Goal: Task Accomplishment & Management: Complete application form

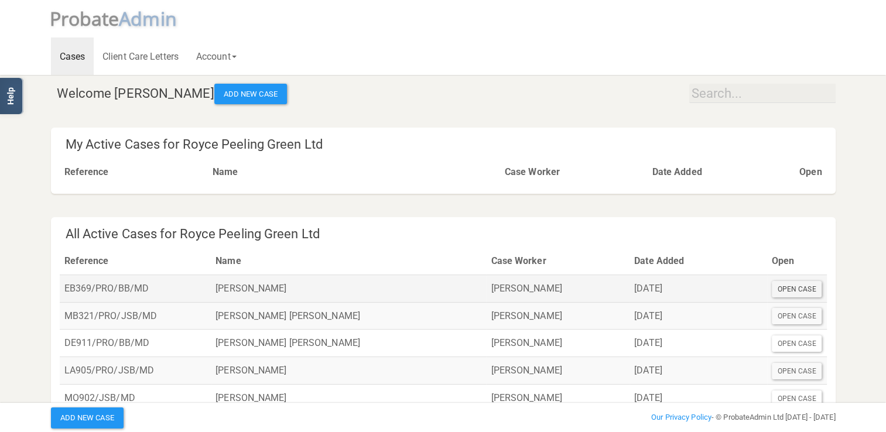
click at [791, 289] on div "Open Case" at bounding box center [797, 289] width 50 height 16
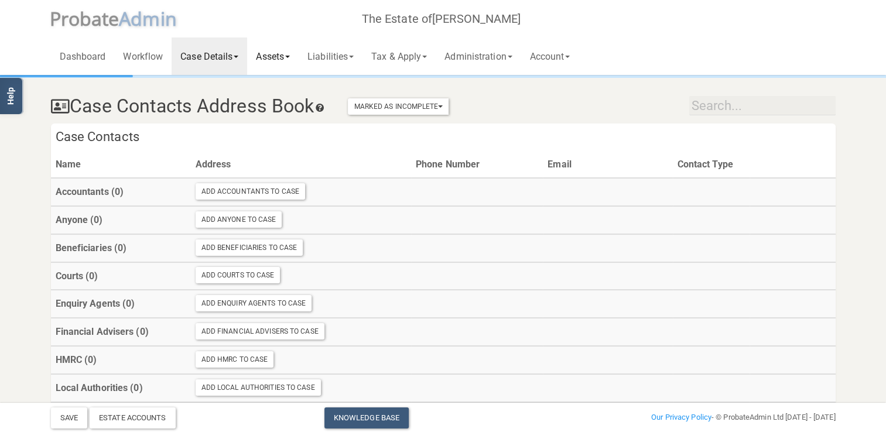
click at [277, 56] on link "Assets" at bounding box center [273, 55] width 52 height 37
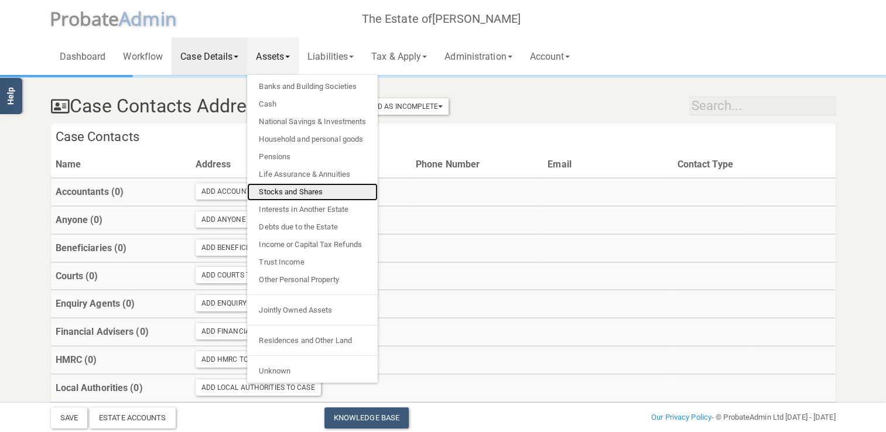
click at [289, 191] on link "Stocks and Shares" at bounding box center [312, 192] width 131 height 18
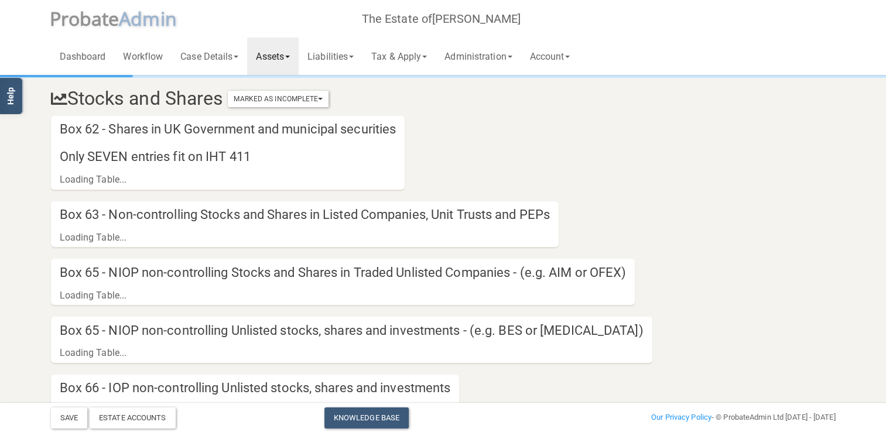
click at [104, 154] on h4 "Only SEVEN entries fit on IHT 411" at bounding box center [228, 157] width 354 height 28
click at [100, 179] on div "Loading Table..." at bounding box center [93, 180] width 67 height 18
click at [293, 53] on link "Assets" at bounding box center [273, 55] width 52 height 37
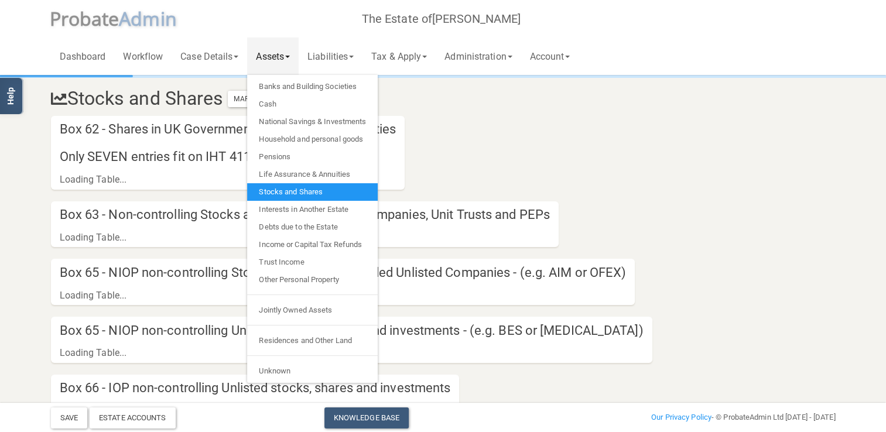
click at [285, 193] on link "Stocks and Shares" at bounding box center [312, 192] width 131 height 18
click at [662, 224] on section "Stocks and Shares Marked As Incomplete Mark As Incomplete Mark As Complete Box …" at bounding box center [443, 352] width 802 height 550
click at [219, 193] on section "Stocks and Shares Marked As Incomplete Mark As Incomplete Mark As Complete Box …" at bounding box center [443, 352] width 802 height 550
click at [205, 200] on section "Stocks and Shares Marked As Incomplete Mark As Incomplete Mark As Complete Box …" at bounding box center [443, 352] width 802 height 550
click at [42, 193] on section "Stocks and Shares Marked As Incomplete Mark As Incomplete Mark As Complete Box …" at bounding box center [443, 352] width 802 height 550
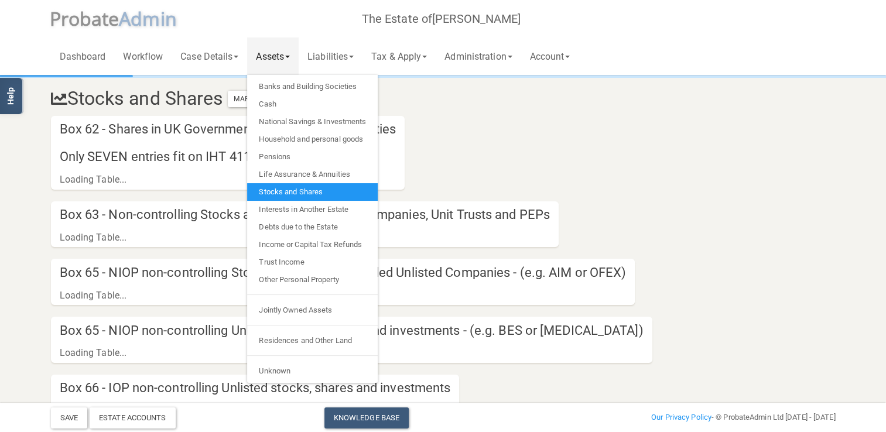
click at [499, 369] on section "Stocks and Shares Marked As Incomplete Mark As Incomplete Mark As Complete Box …" at bounding box center [443, 352] width 802 height 550
click at [141, 419] on div "Estate Accounts" at bounding box center [133, 418] width 86 height 21
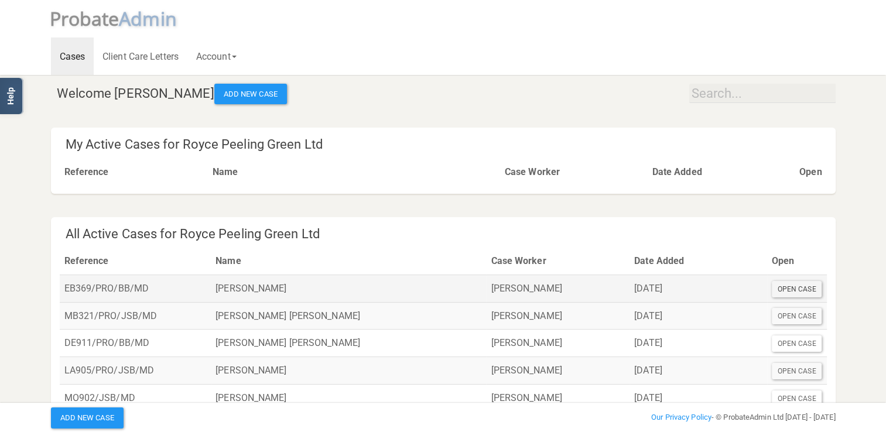
click at [789, 288] on div "Open Case" at bounding box center [797, 289] width 50 height 16
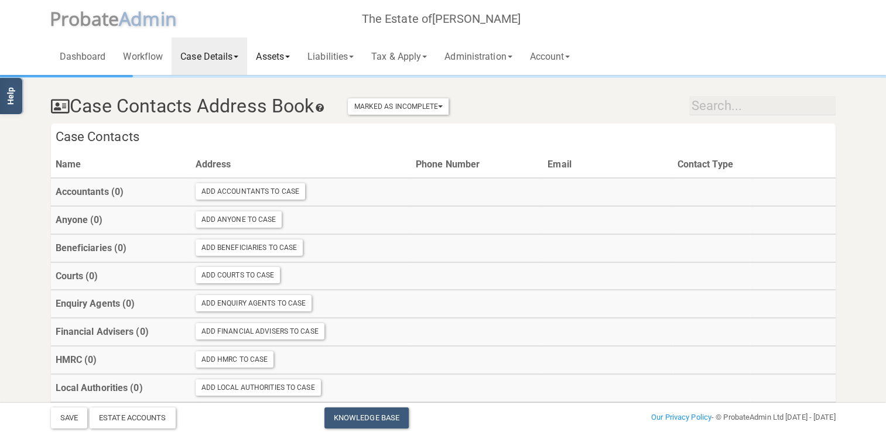
click at [276, 56] on link "Assets" at bounding box center [273, 55] width 52 height 37
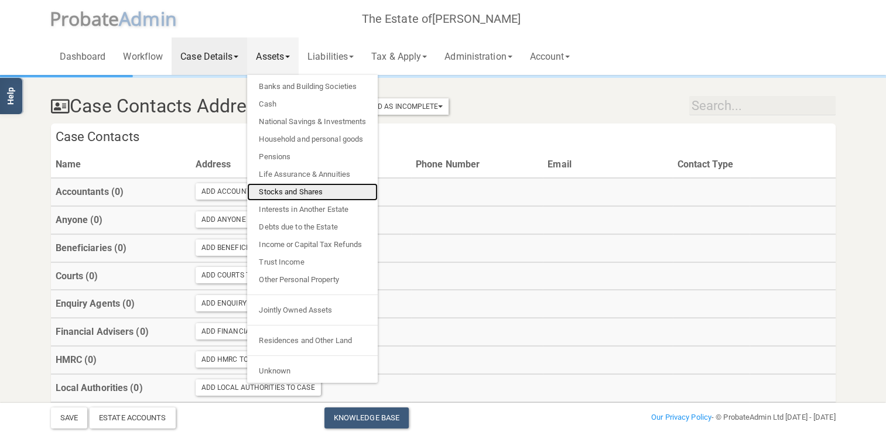
click at [289, 189] on link "Stocks and Shares" at bounding box center [312, 192] width 131 height 18
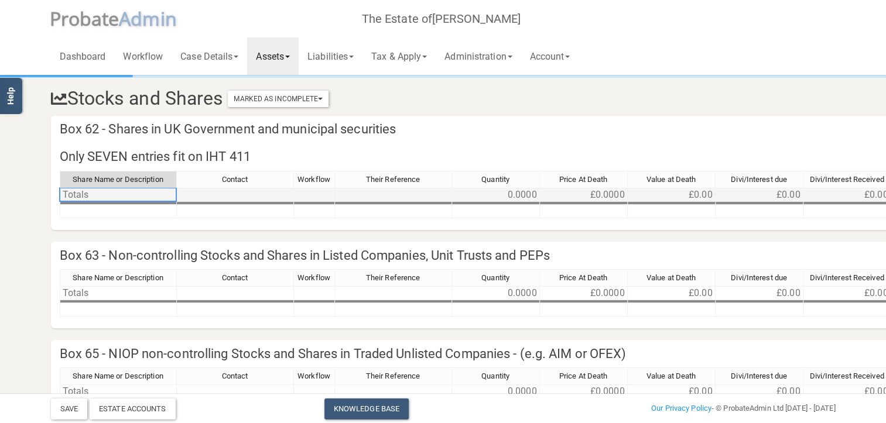
click at [87, 196] on td "Totals" at bounding box center [118, 195] width 117 height 14
click at [84, 213] on td at bounding box center [118, 211] width 117 height 13
type textarea "Listed Shares"
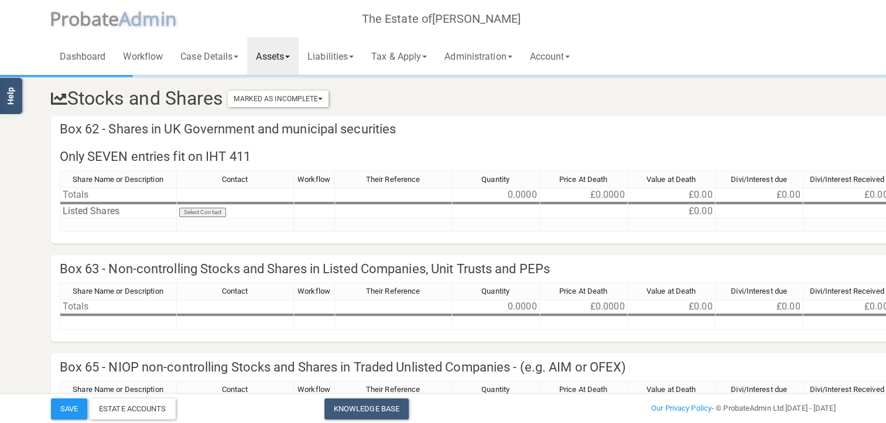
drag, startPoint x: 585, startPoint y: 211, endPoint x: 825, endPoint y: 149, distance: 247.3
click at [825, 149] on h4 "Only SEVEN entries fit on IHT 411" at bounding box center [598, 157] width 1095 height 28
click at [697, 212] on td "£0.00" at bounding box center [672, 211] width 88 height 13
click at [687, 208] on td "£0.00" at bounding box center [672, 211] width 88 height 13
click at [697, 213] on td "£0.00" at bounding box center [672, 211] width 88 height 13
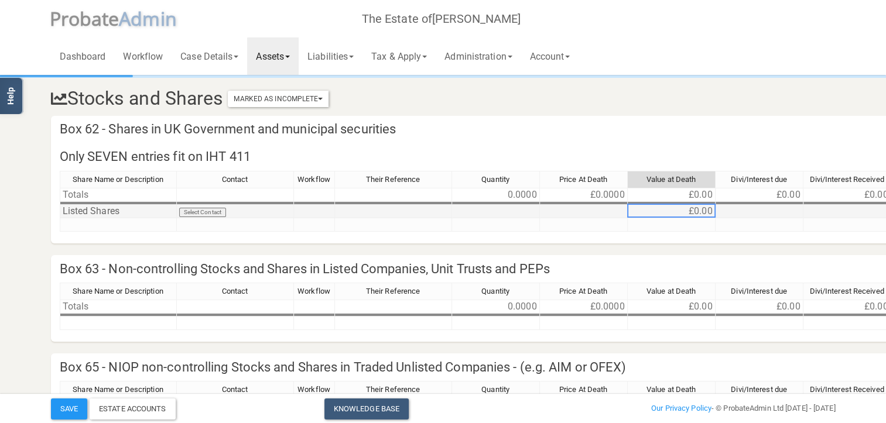
drag, startPoint x: 703, startPoint y: 213, endPoint x: 662, endPoint y: 213, distance: 41.0
click at [662, 213] on td "£0.00" at bounding box center [672, 211] width 88 height 13
drag, startPoint x: 675, startPoint y: 206, endPoint x: 694, endPoint y: 214, distance: 21.0
click at [694, 214] on td "£0.00" at bounding box center [672, 211] width 88 height 13
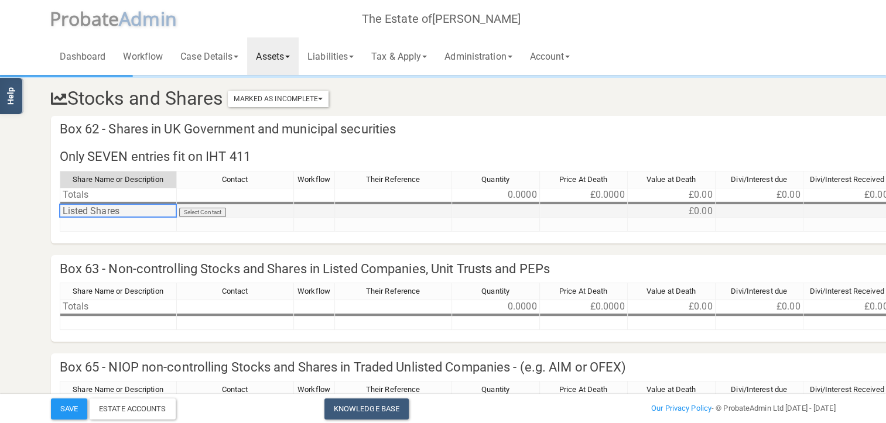
click at [119, 213] on td "Listed Shares" at bounding box center [118, 211] width 117 height 13
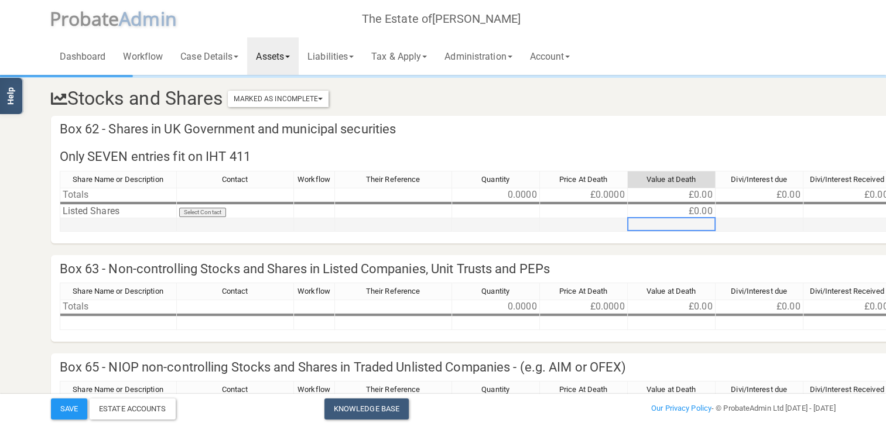
drag, startPoint x: 694, startPoint y: 213, endPoint x: 691, endPoint y: 227, distance: 13.8
click at [692, 227] on td at bounding box center [672, 224] width 88 height 13
click at [690, 209] on td "£0.00" at bounding box center [672, 211] width 88 height 13
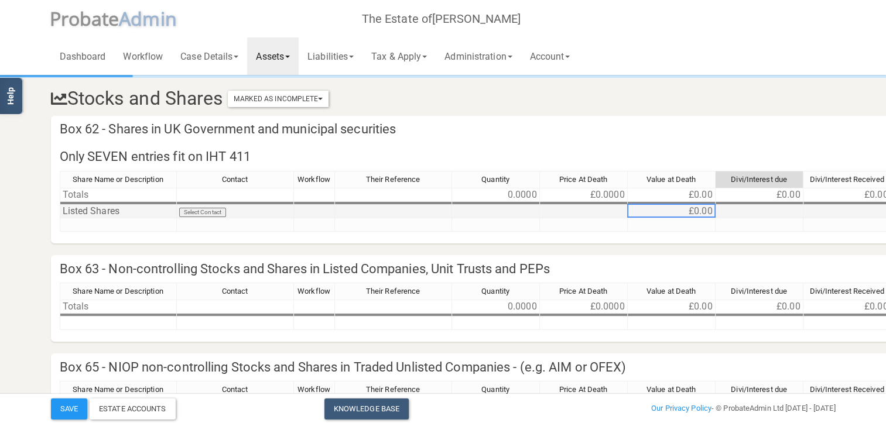
drag, startPoint x: 689, startPoint y: 208, endPoint x: 717, endPoint y: 214, distance: 28.7
click at [717, 214] on tr "Listed Shares Select Contact £0.00 £0.00 Remove Move" at bounding box center [599, 211] width 1078 height 13
drag, startPoint x: 692, startPoint y: 210, endPoint x: 696, endPoint y: 216, distance: 8.0
click at [693, 212] on td "£0.00" at bounding box center [672, 211] width 88 height 13
click at [655, 214] on td "£0.00" at bounding box center [672, 211] width 88 height 13
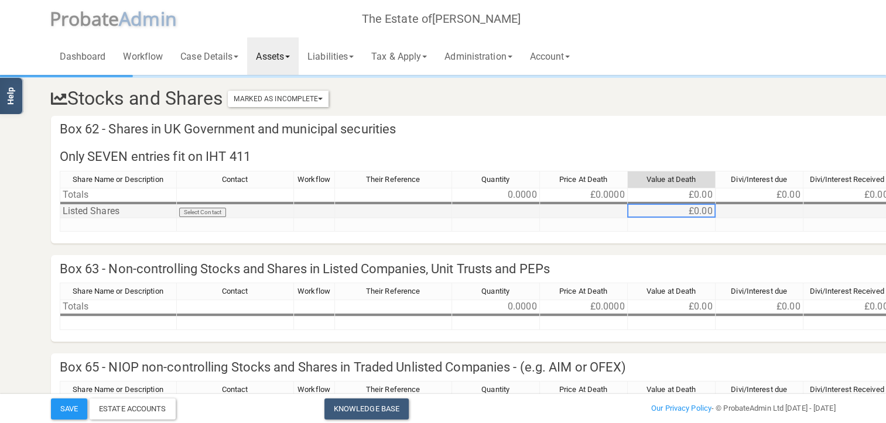
drag, startPoint x: 655, startPoint y: 214, endPoint x: 708, endPoint y: 212, distance: 52.8
click at [656, 214] on td "£0.00" at bounding box center [672, 211] width 88 height 13
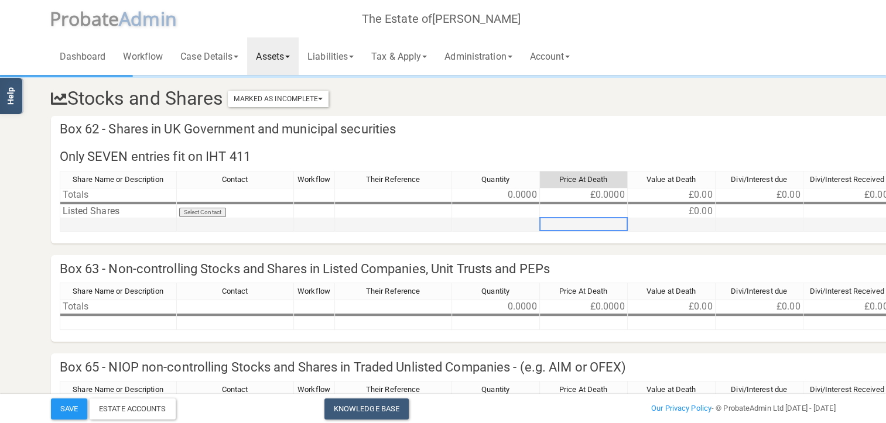
click at [60, 218] on div "Share Name or Description Contact Workflow Their Reference Quantity Price At De…" at bounding box center [60, 201] width 0 height 61
click at [598, 216] on td at bounding box center [584, 211] width 88 height 13
type textarea "1"
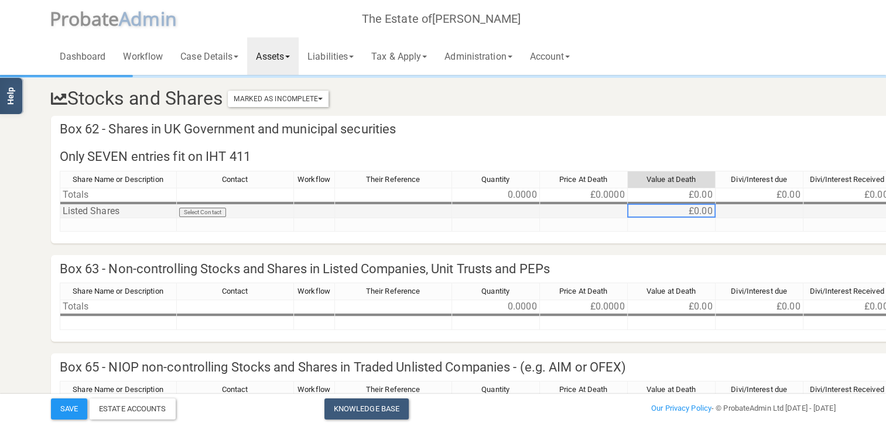
click at [613, 206] on td at bounding box center [584, 211] width 88 height 13
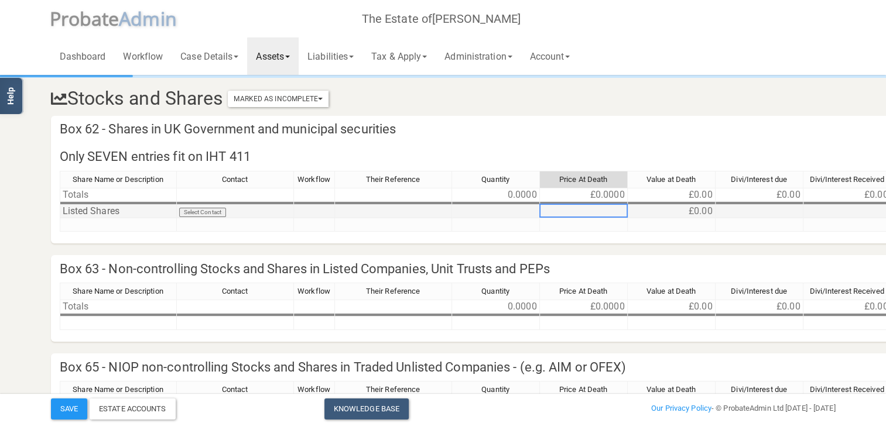
type textarea "1"
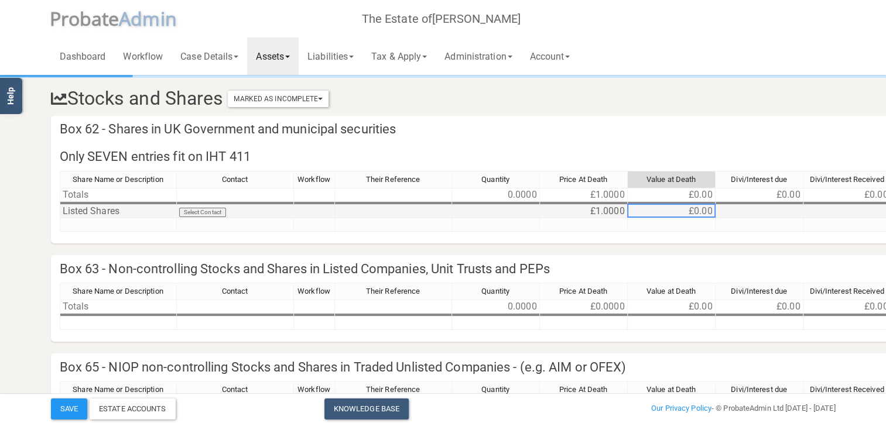
click at [608, 213] on td "£1.0000" at bounding box center [584, 211] width 88 height 13
click at [703, 205] on td "£0.00" at bounding box center [672, 211] width 88 height 13
drag, startPoint x: 711, startPoint y: 207, endPoint x: 676, endPoint y: 216, distance: 35.5
click at [676, 216] on td "£0.00" at bounding box center [672, 211] width 88 height 13
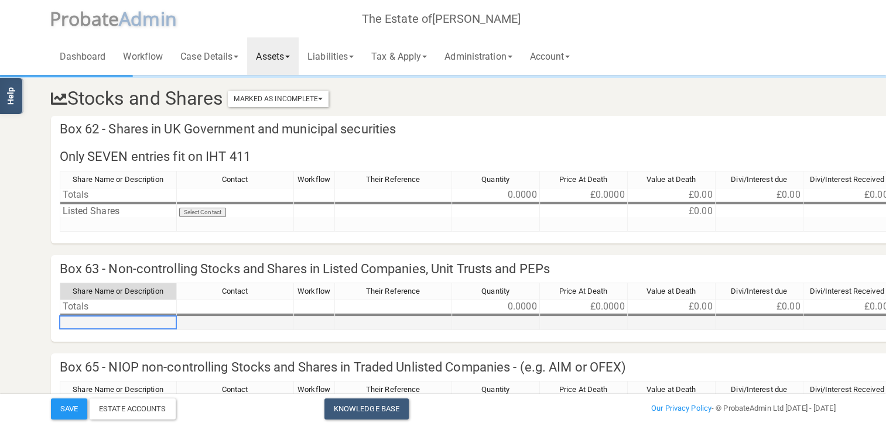
click at [122, 326] on td at bounding box center [118, 323] width 117 height 13
click at [108, 215] on td "Listed Shares" at bounding box center [118, 211] width 117 height 13
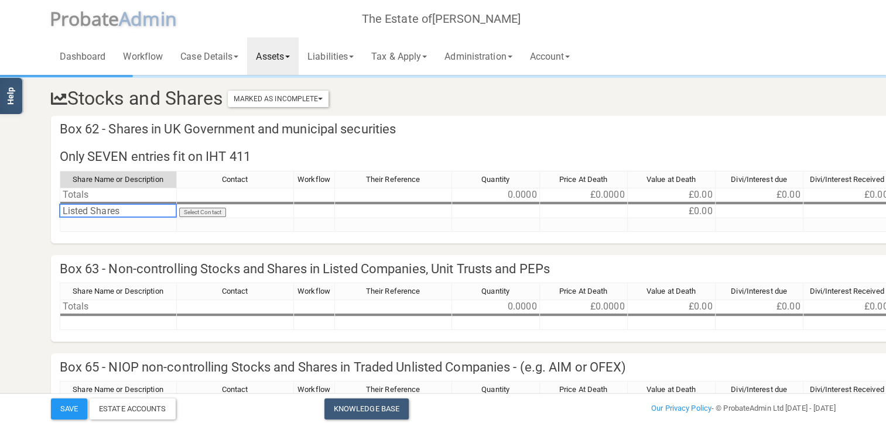
click at [658, 179] on span "Value at Death" at bounding box center [671, 179] width 49 height 9
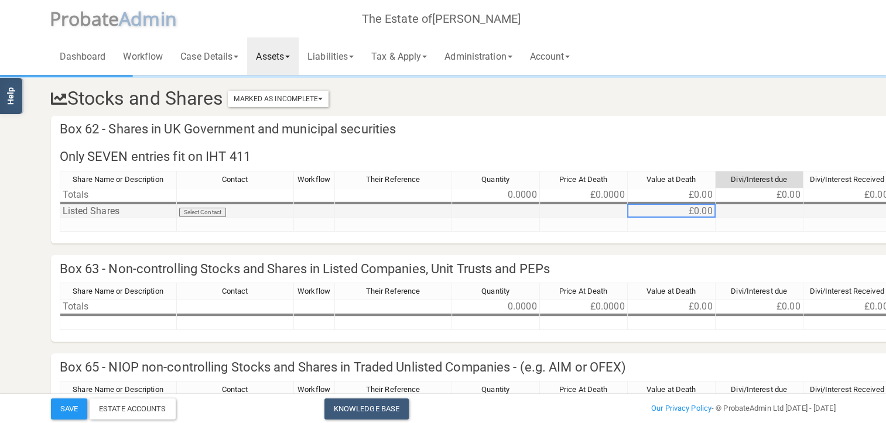
drag, startPoint x: 689, startPoint y: 211, endPoint x: 717, endPoint y: 214, distance: 27.7
click at [717, 214] on tr "Listed Shares Select Contact £0.00 £0.00 Remove Move" at bounding box center [599, 211] width 1078 height 13
click at [683, 207] on td "£0.00" at bounding box center [672, 211] width 88 height 13
click at [690, 212] on td "£0.00" at bounding box center [672, 211] width 88 height 13
click at [728, 214] on td at bounding box center [760, 211] width 88 height 13
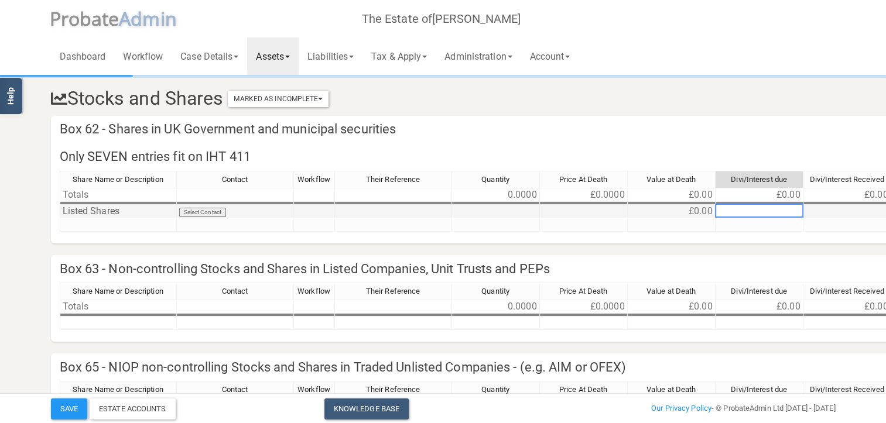
click at [693, 211] on td "£0.00" at bounding box center [672, 211] width 88 height 13
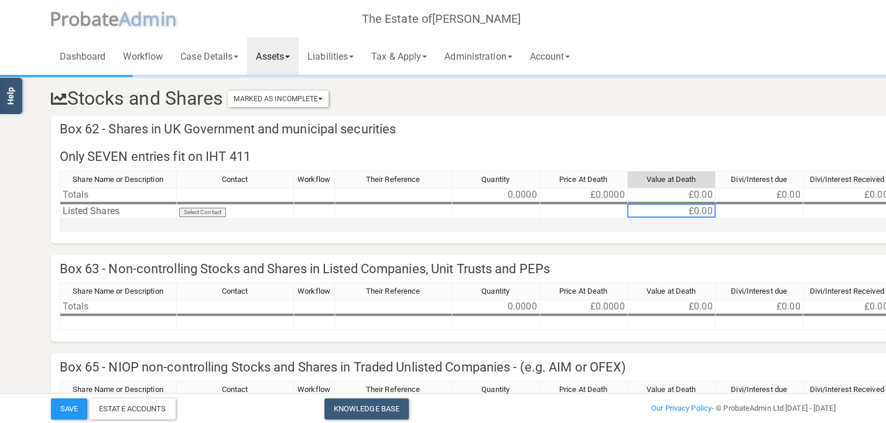
click at [105, 227] on td at bounding box center [118, 224] width 117 height 13
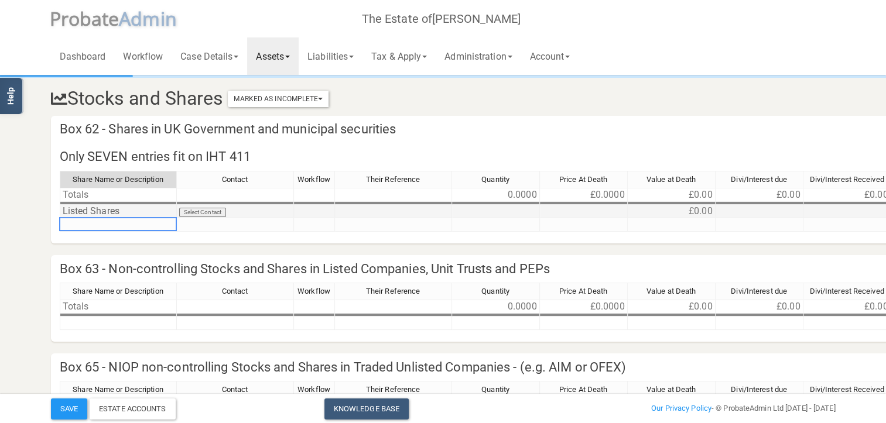
click at [710, 211] on td "£0.00" at bounding box center [672, 211] width 88 height 13
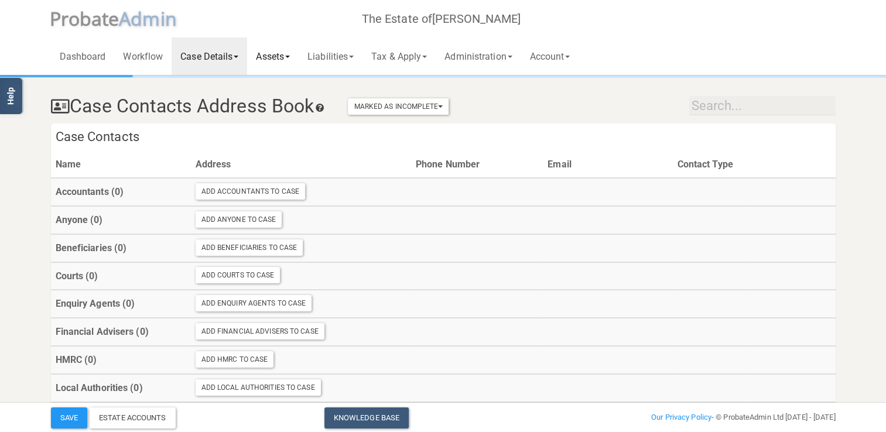
click at [276, 59] on link "Assets" at bounding box center [273, 55] width 52 height 37
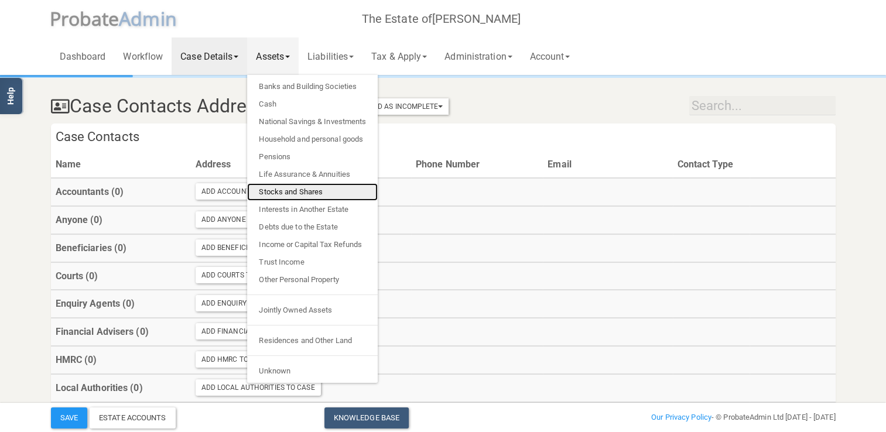
click at [286, 191] on link "Stocks and Shares" at bounding box center [312, 192] width 131 height 18
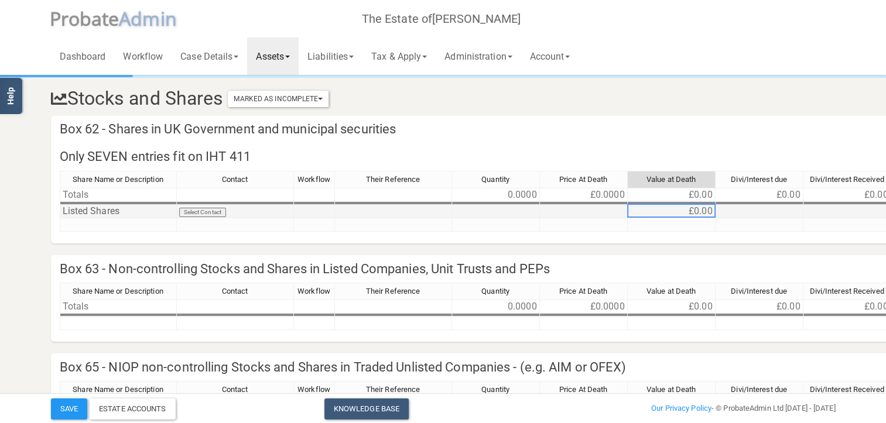
click at [702, 214] on td "£0.00" at bounding box center [672, 211] width 88 height 13
click at [712, 212] on td "£0.00" at bounding box center [672, 211] width 88 height 13
drag, startPoint x: 711, startPoint y: 207, endPoint x: 669, endPoint y: 207, distance: 42.2
click at [658, 213] on td "£0.00" at bounding box center [672, 211] width 88 height 13
click at [675, 206] on td "£0.00" at bounding box center [672, 211] width 88 height 13
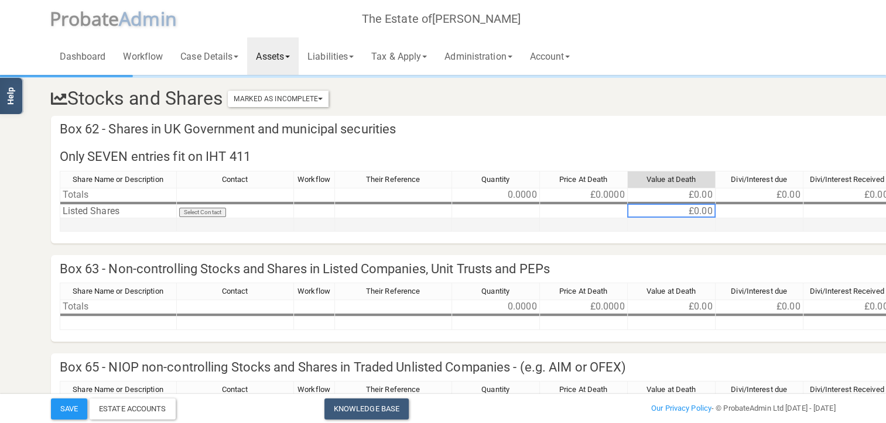
click at [97, 223] on td at bounding box center [118, 224] width 117 height 13
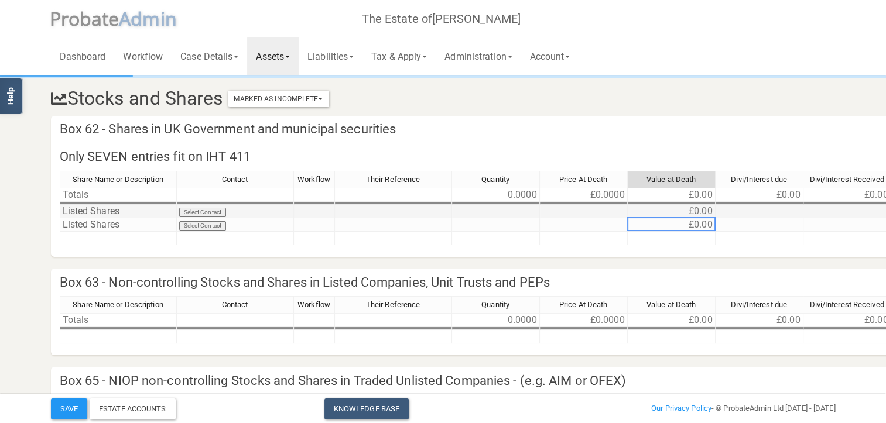
click at [108, 214] on td "Listed Shares" at bounding box center [118, 211] width 117 height 13
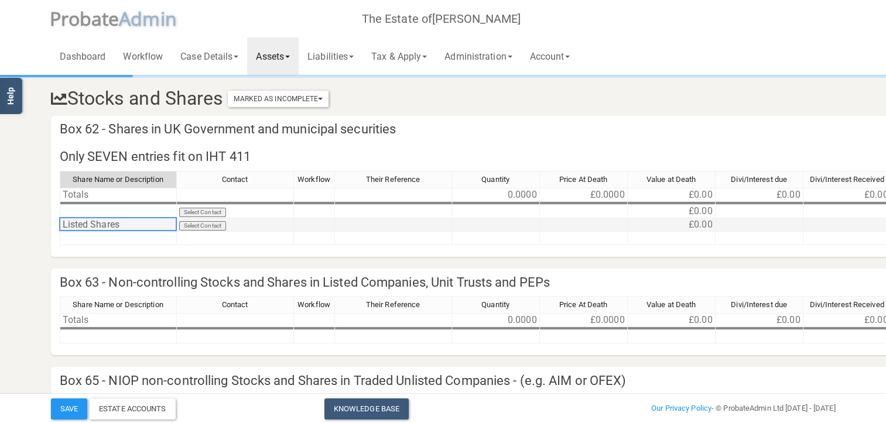
click at [108, 226] on td "Listed Shares" at bounding box center [118, 224] width 117 height 13
click at [71, 210] on td at bounding box center [118, 211] width 117 height 13
type textarea "Listed Shares"
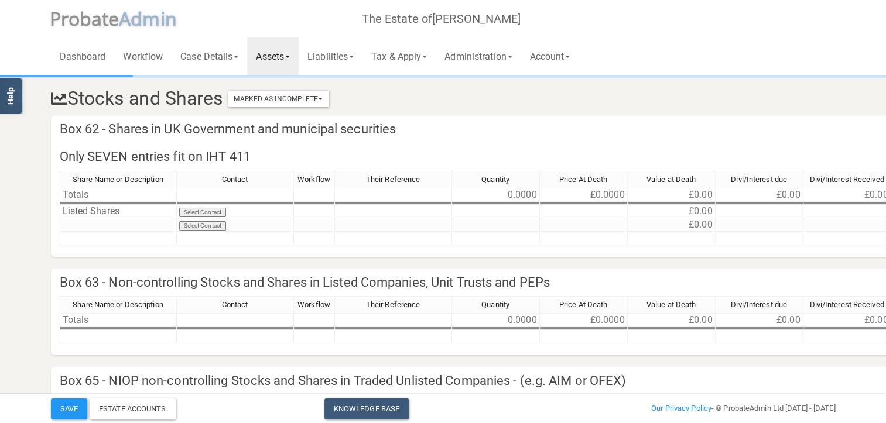
click at [290, 56] on span at bounding box center [287, 57] width 5 height 2
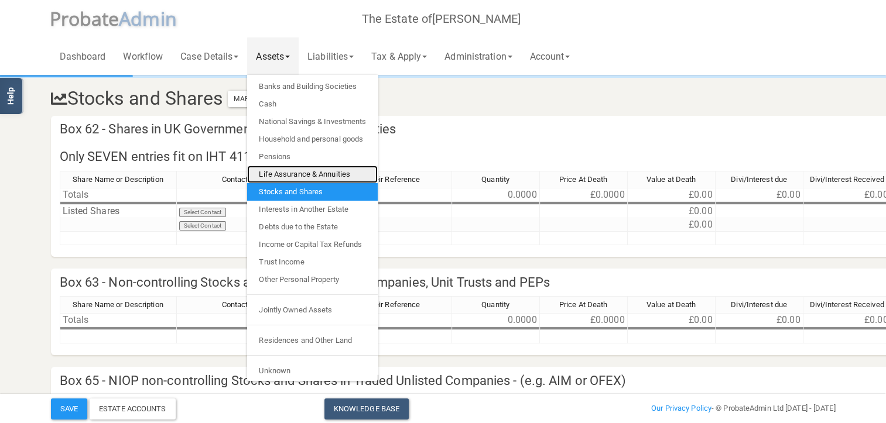
click at [281, 169] on link "Life Assurance & Annuities" at bounding box center [312, 175] width 131 height 18
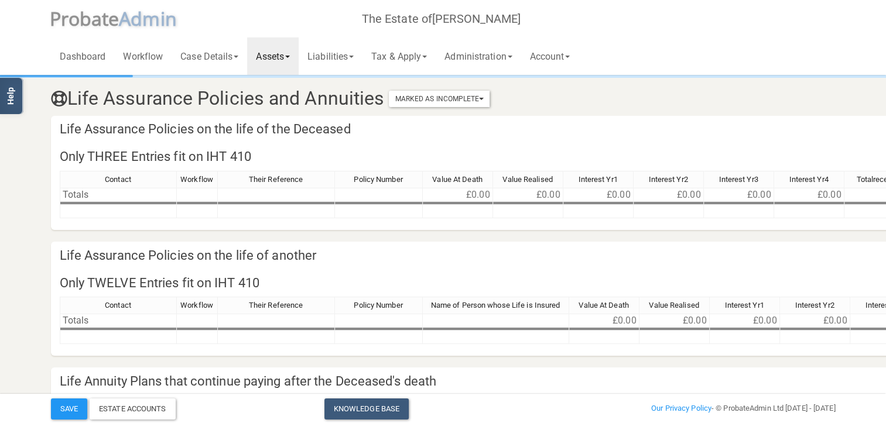
click at [283, 173] on div "Their Reference" at bounding box center [276, 180] width 117 height 16
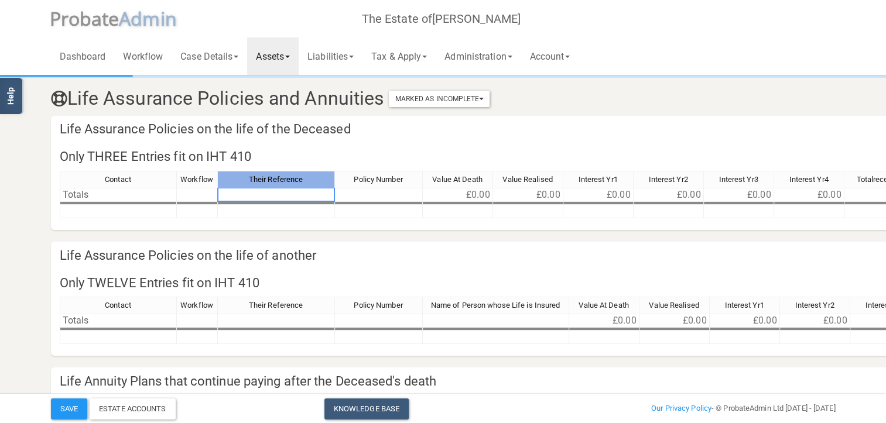
click at [286, 55] on link "Assets" at bounding box center [273, 55] width 52 height 37
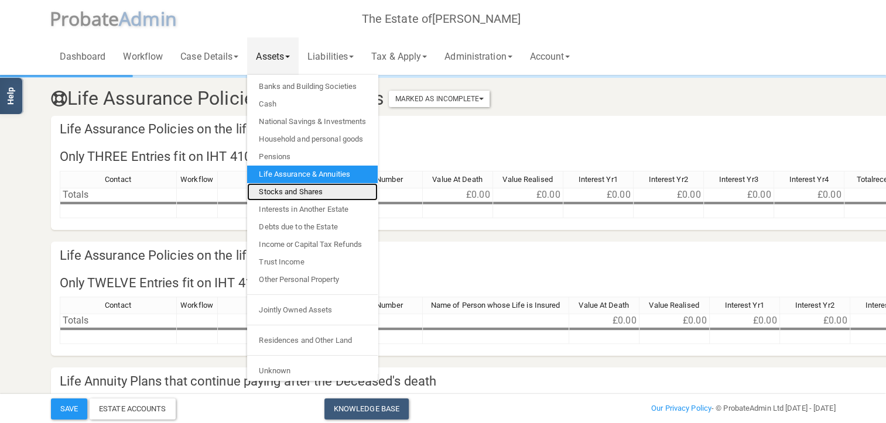
click at [283, 191] on link "Stocks and Shares" at bounding box center [312, 192] width 131 height 18
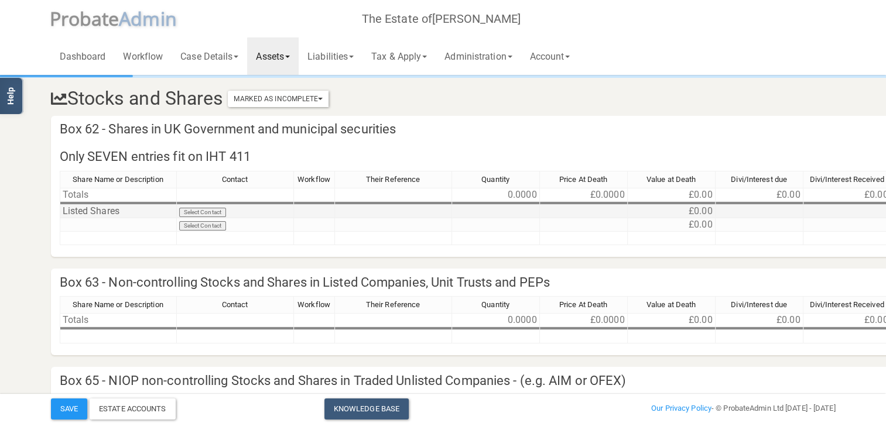
click at [686, 212] on td "£0.00" at bounding box center [672, 211] width 88 height 13
click at [646, 214] on td "£0.00" at bounding box center [672, 211] width 88 height 13
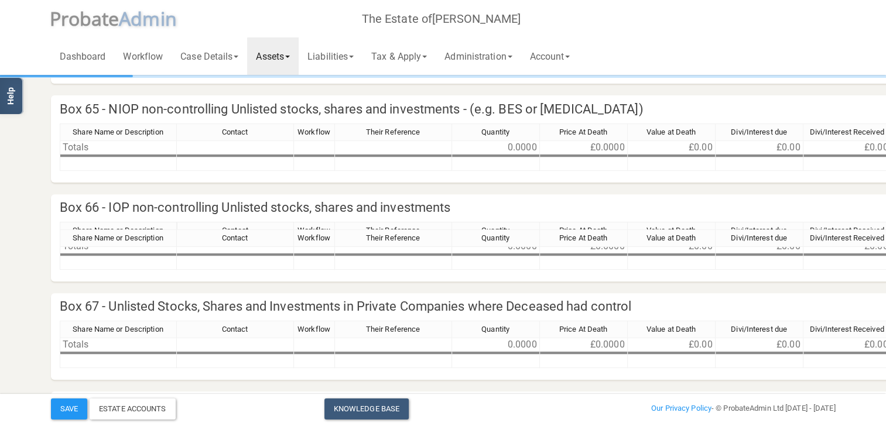
scroll to position [600, 0]
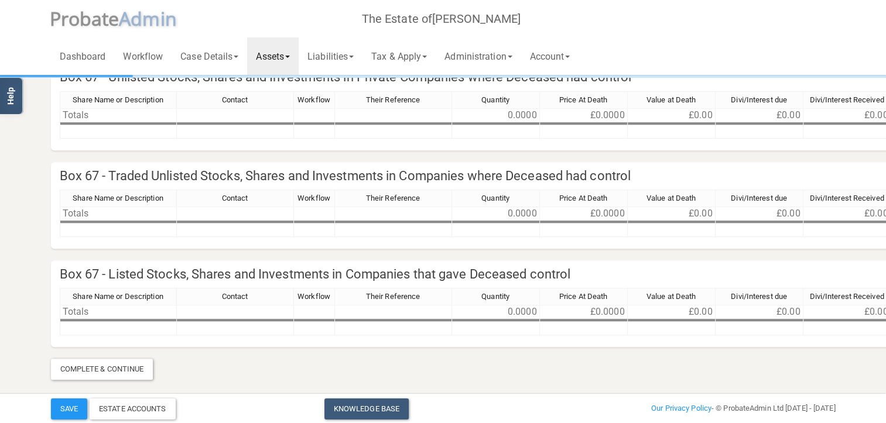
click at [283, 59] on link "Assets" at bounding box center [273, 55] width 52 height 37
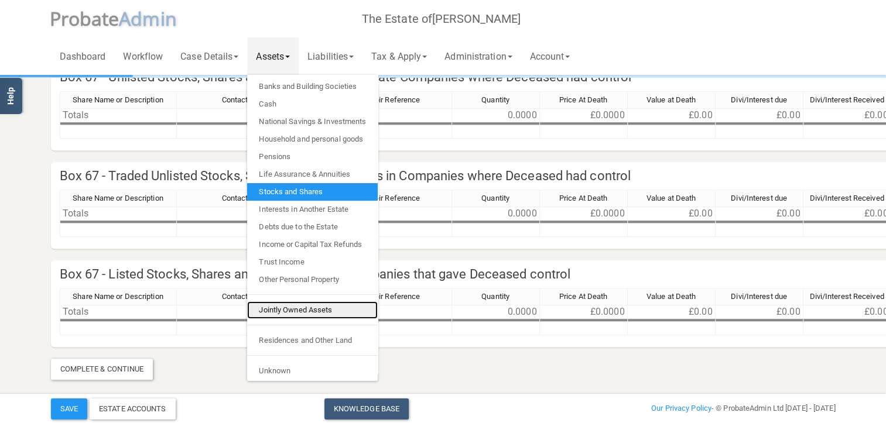
click at [298, 312] on link "Jointly Owned Assets" at bounding box center [312, 311] width 131 height 18
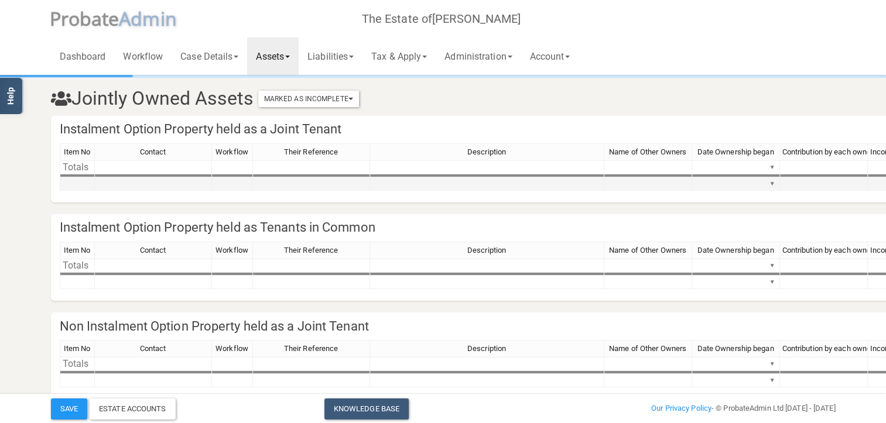
click at [79, 184] on td at bounding box center [77, 183] width 35 height 13
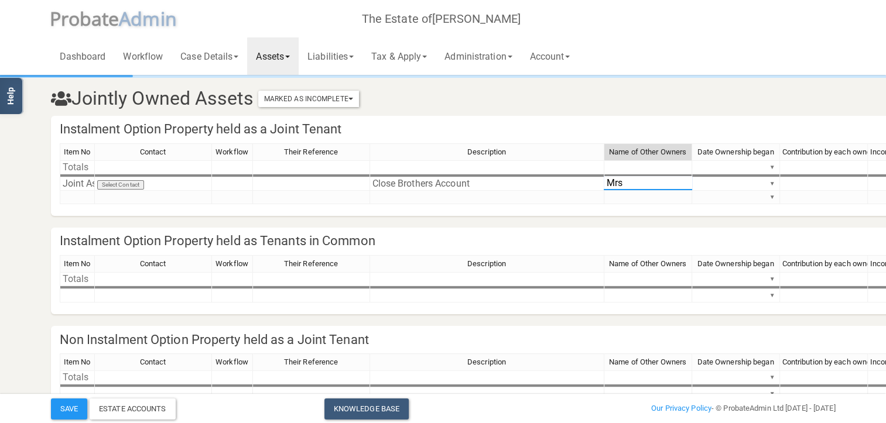
type textarea "[PERSON_NAME]"
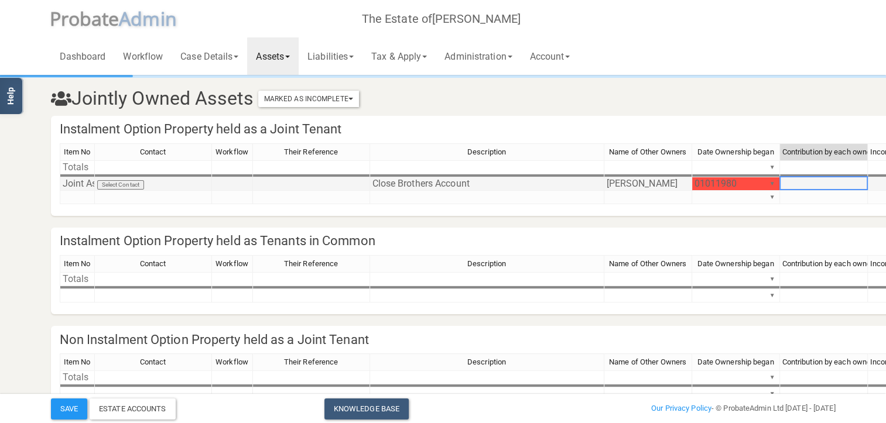
click at [721, 184] on td "01011980 ▼" at bounding box center [736, 183] width 88 height 13
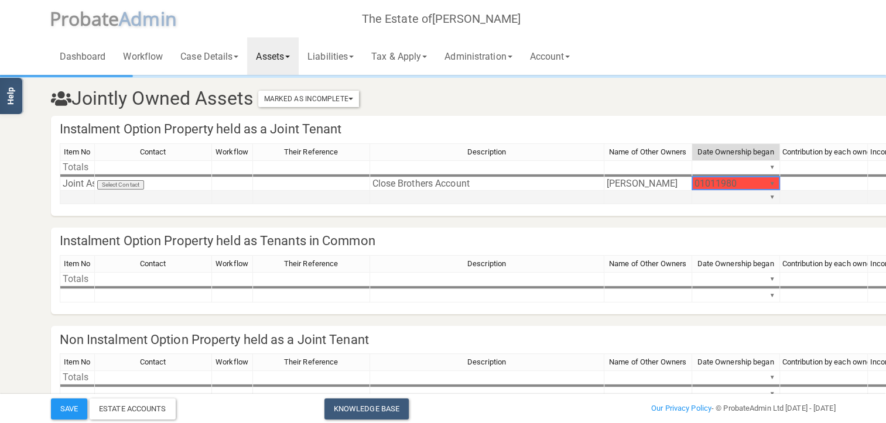
drag, startPoint x: 738, startPoint y: 183, endPoint x: 707, endPoint y: 190, distance: 31.8
click at [707, 190] on tbody "Totals ▼ £0.00 £0.00 £0.00 ▼ Joint Asset Select Contact Close Brothers Account …" at bounding box center [745, 182] width 1370 height 44
type textarea "01011980"
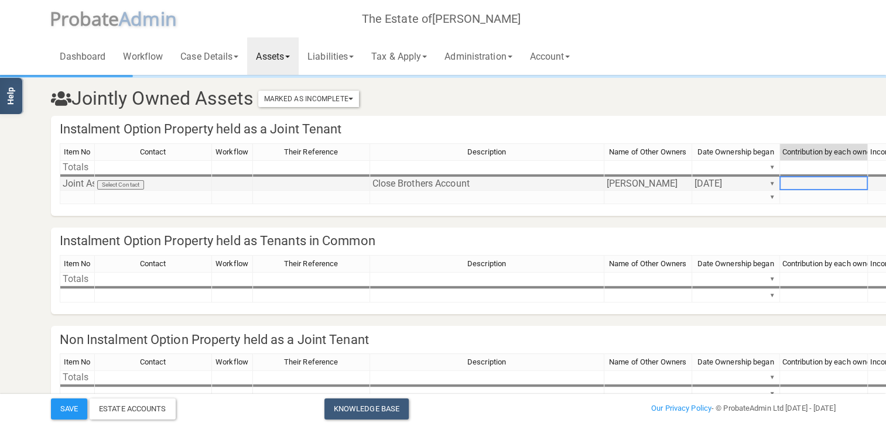
click at [809, 186] on td at bounding box center [824, 183] width 88 height 13
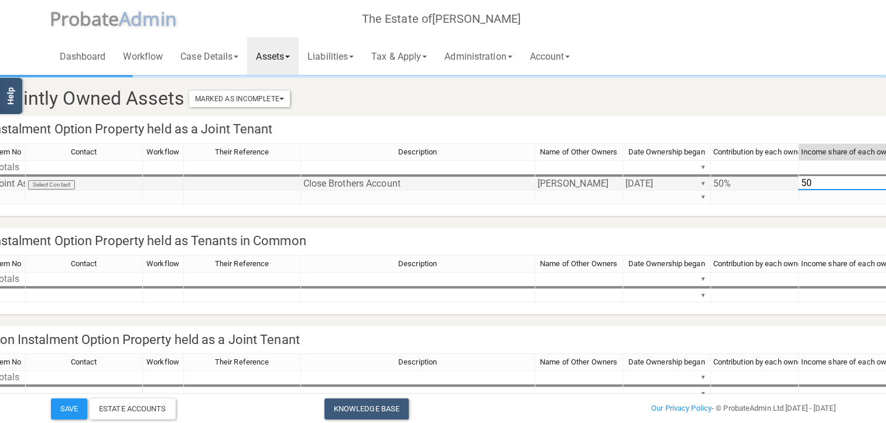
type textarea "50%"
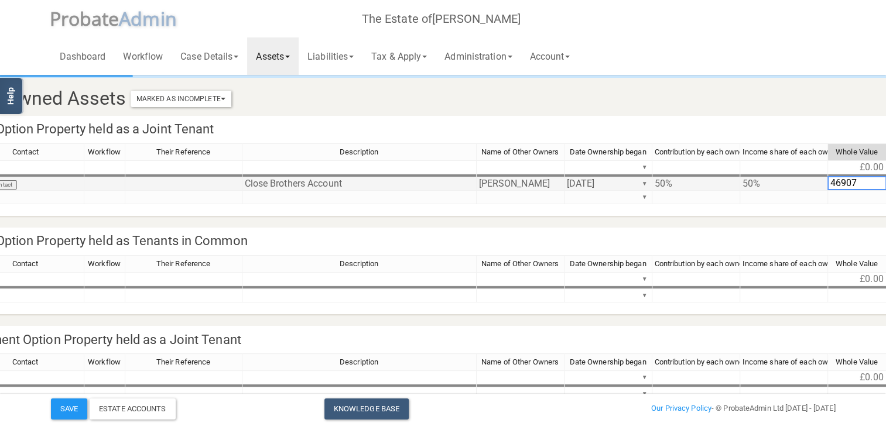
scroll to position [0, 192]
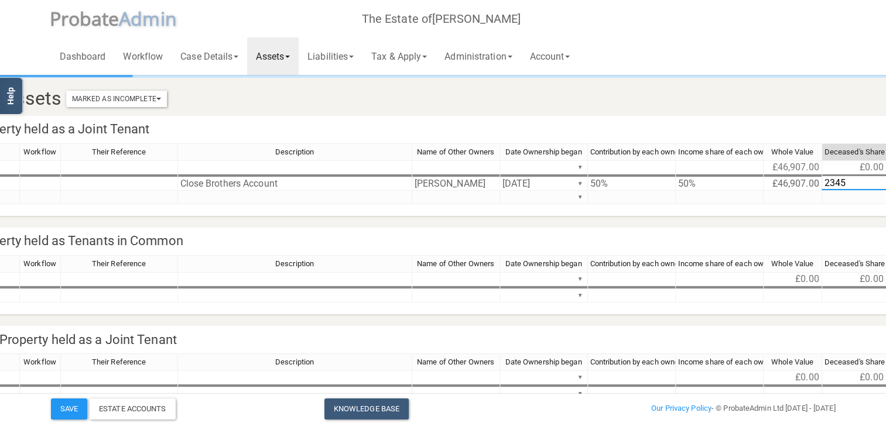
type textarea "23453"
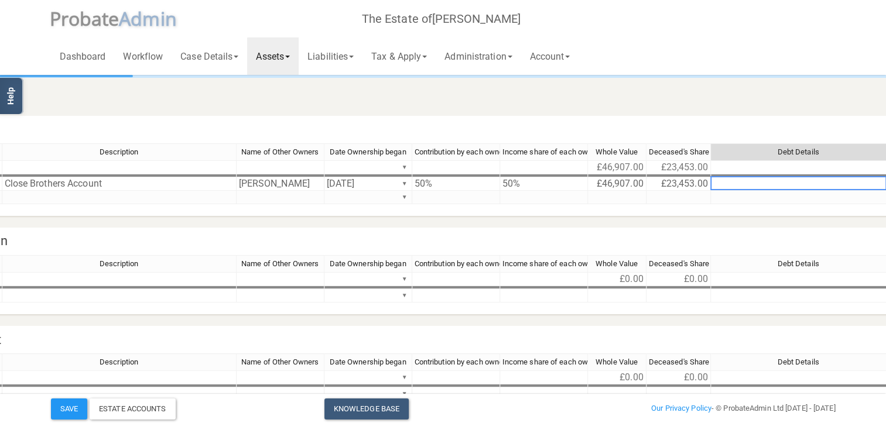
click at [277, 57] on link "Assets" at bounding box center [273, 55] width 52 height 37
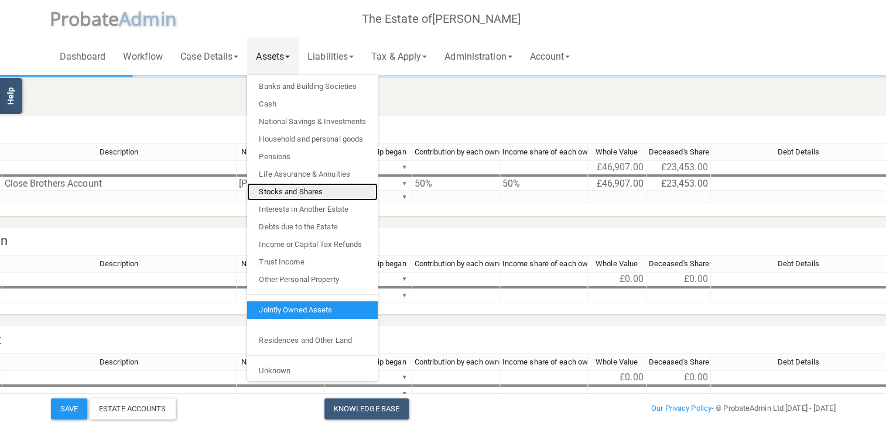
click at [287, 191] on link "Stocks and Shares" at bounding box center [312, 192] width 131 height 18
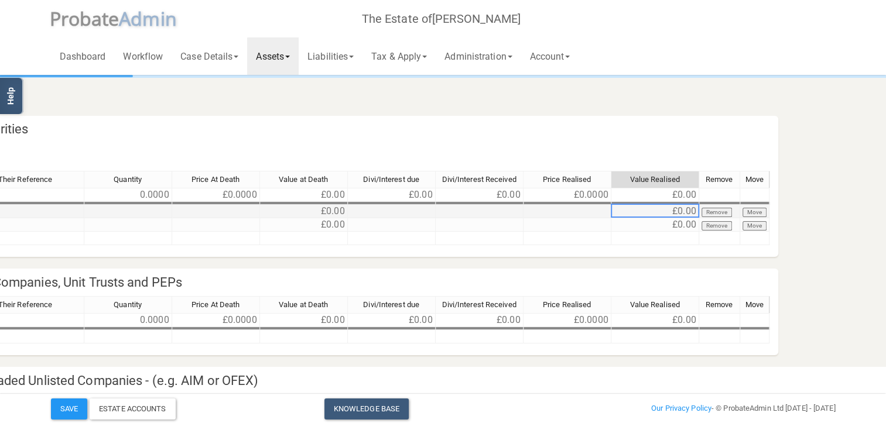
click at [680, 210] on td "£0.00" at bounding box center [655, 211] width 88 height 13
click at [718, 213] on button "Remove" at bounding box center [717, 212] width 31 height 9
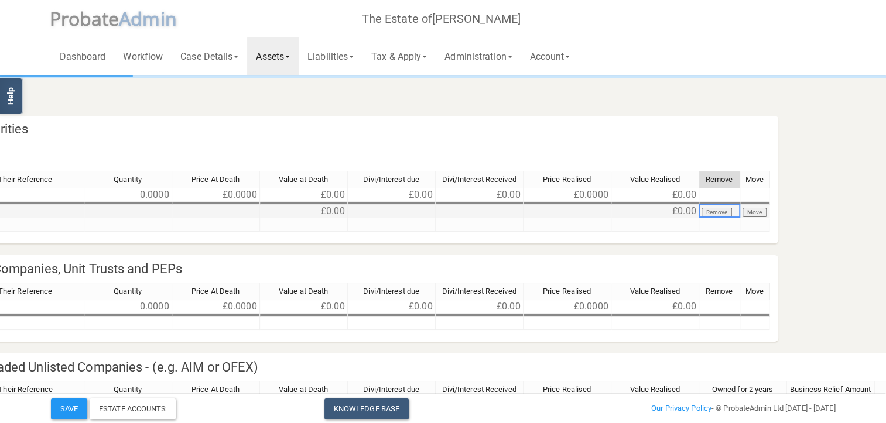
click at [721, 212] on button "Remove" at bounding box center [717, 212] width 31 height 9
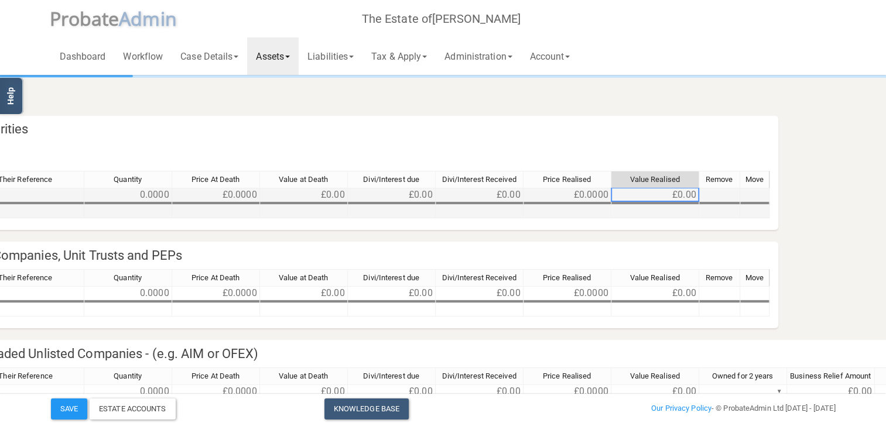
click at [673, 194] on td "£0.00" at bounding box center [655, 195] width 88 height 14
click at [664, 213] on td at bounding box center [655, 211] width 88 height 13
click at [661, 212] on td at bounding box center [655, 211] width 88 height 13
click at [24, 211] on td at bounding box center [25, 211] width 117 height 13
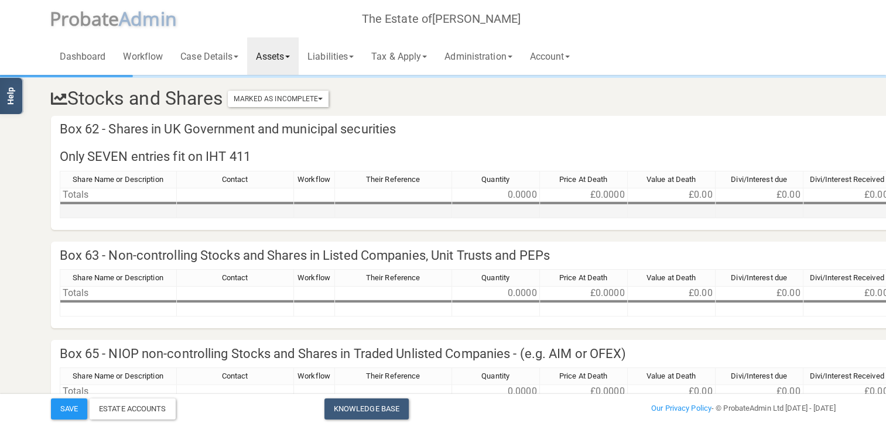
click at [84, 213] on td at bounding box center [118, 211] width 117 height 13
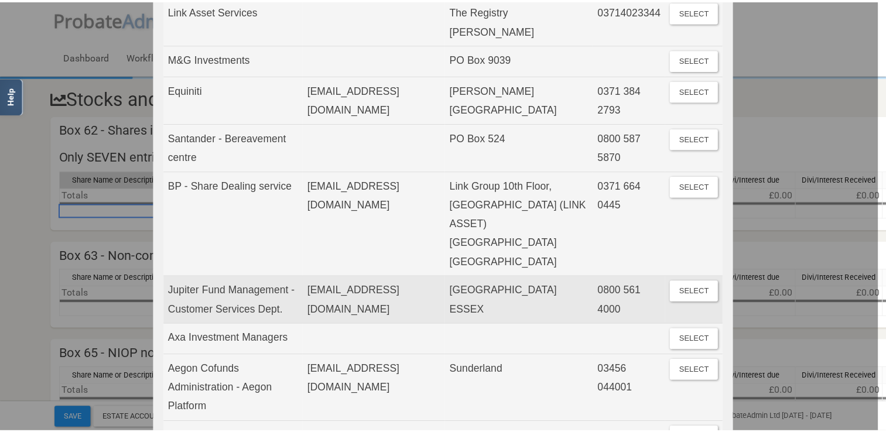
scroll to position [351, 0]
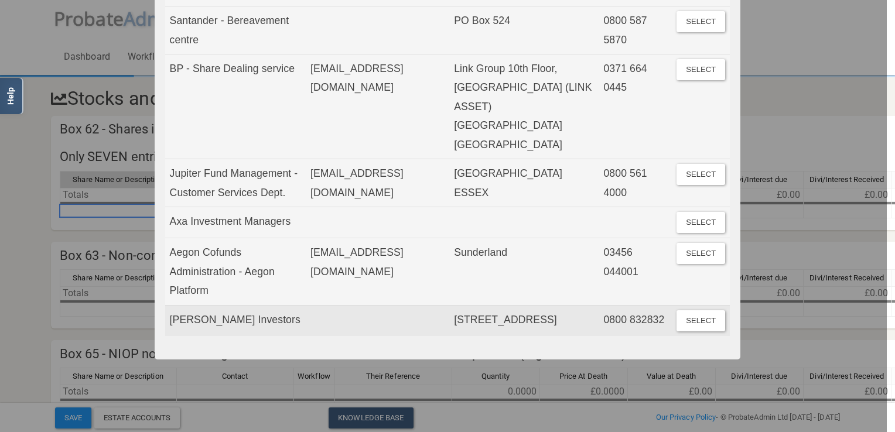
click at [188, 336] on td "[PERSON_NAME] Investors" at bounding box center [235, 320] width 141 height 30
click at [697, 331] on button "Select" at bounding box center [700, 320] width 49 height 21
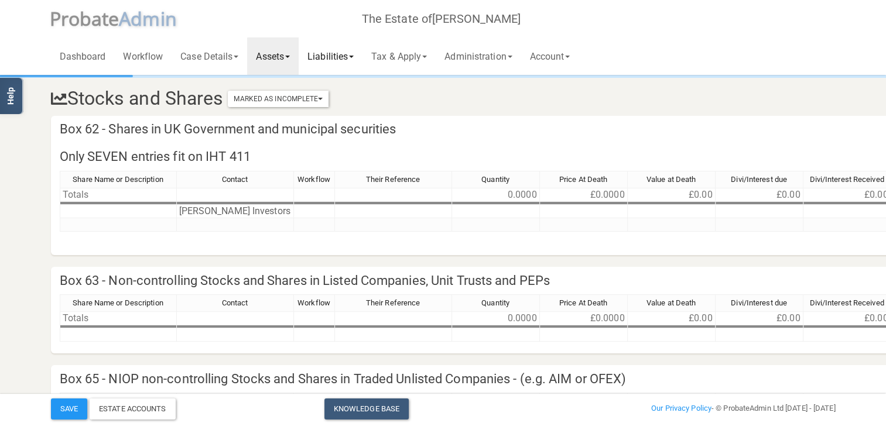
click at [344, 59] on link "Liabilities" at bounding box center [331, 55] width 64 height 37
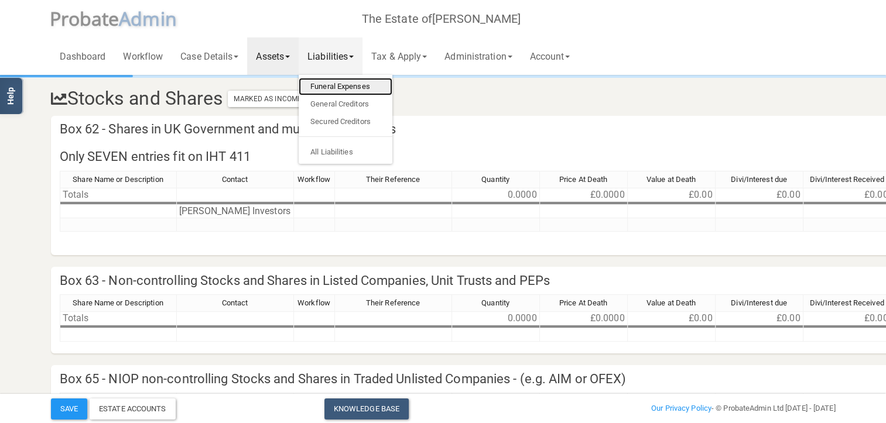
click at [337, 87] on link "Funeral Expenses" at bounding box center [346, 87] width 94 height 18
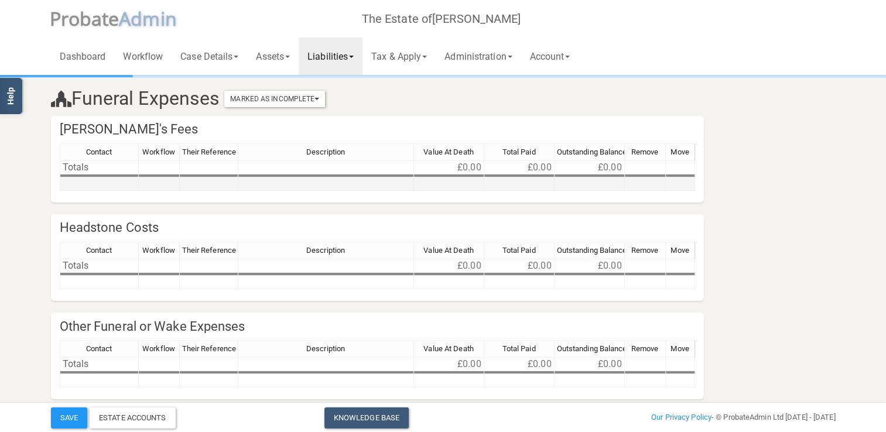
click at [92, 188] on td at bounding box center [99, 183] width 79 height 13
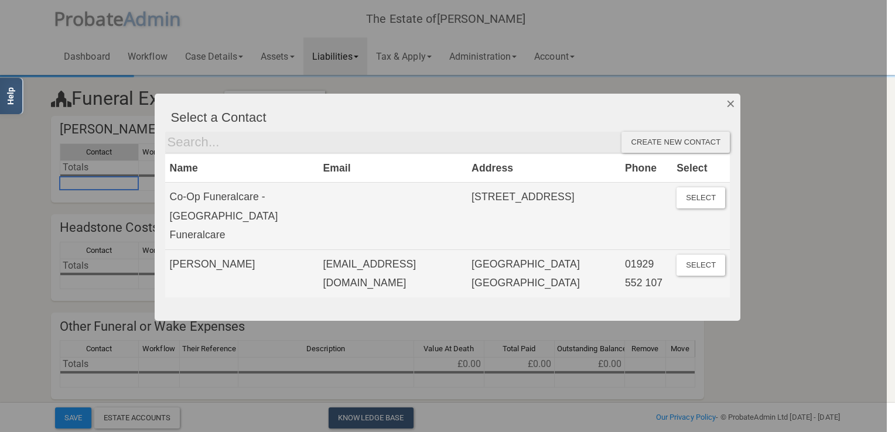
click at [728, 102] on button "Dismiss" at bounding box center [730, 104] width 19 height 20
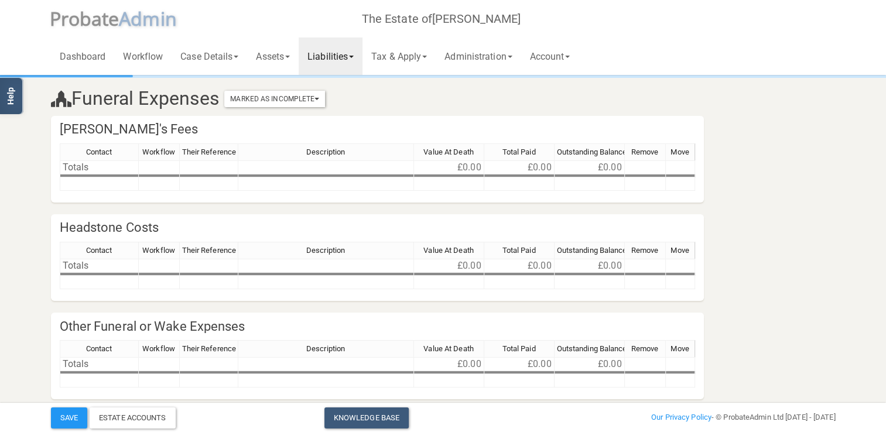
scroll to position [44, 0]
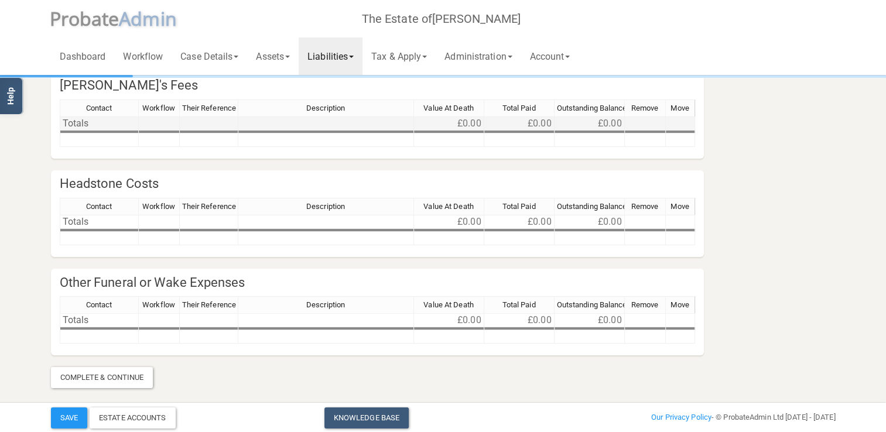
click at [459, 125] on td "£0.00" at bounding box center [449, 124] width 70 height 14
click at [459, 127] on td "£0.00" at bounding box center [449, 124] width 70 height 14
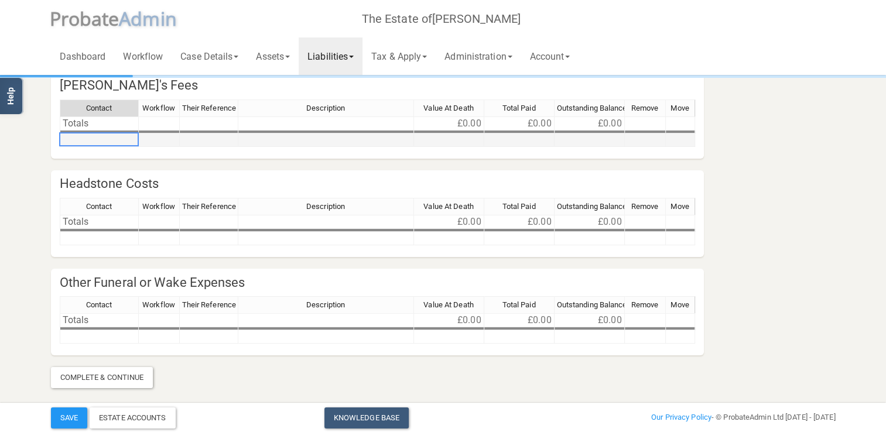
click at [84, 139] on td at bounding box center [99, 140] width 79 height 13
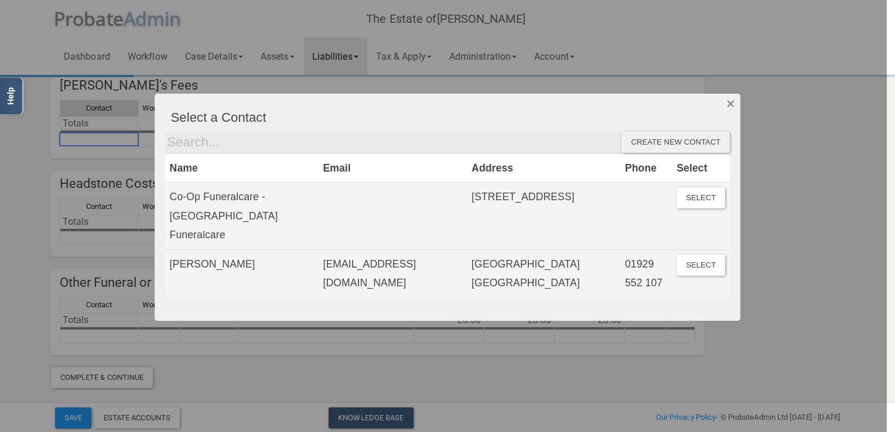
click at [730, 102] on button "Dismiss" at bounding box center [730, 104] width 19 height 20
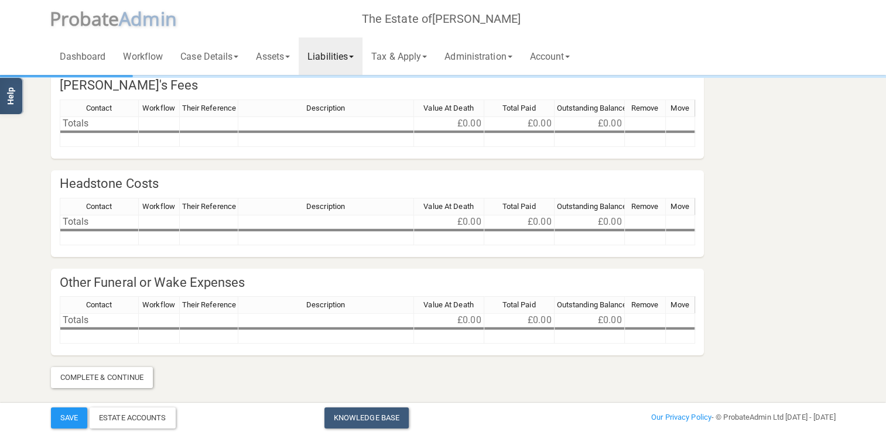
click at [336, 56] on link "Liabilities" at bounding box center [331, 55] width 64 height 37
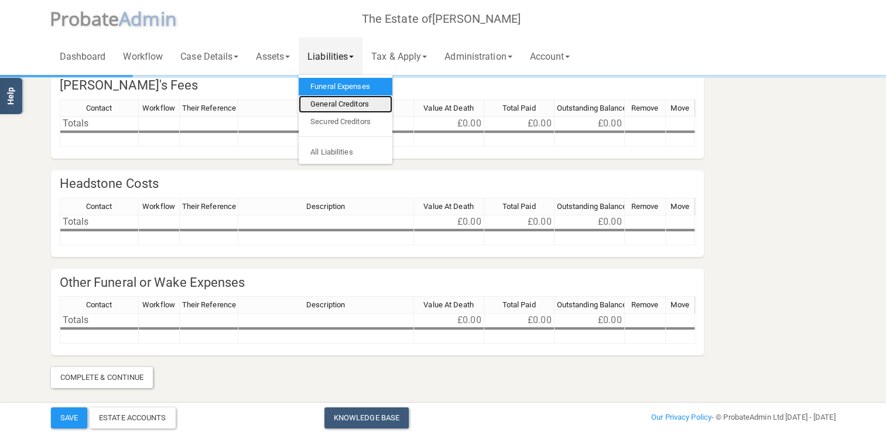
click at [346, 104] on link "General Creditors" at bounding box center [346, 104] width 94 height 18
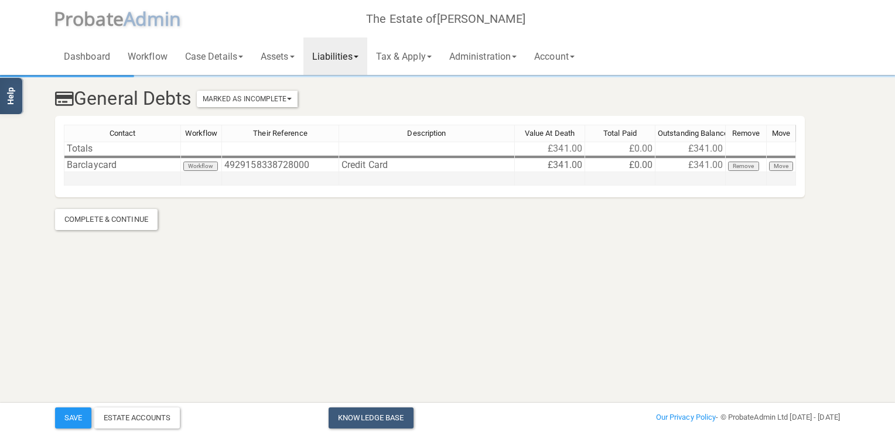
click at [83, 182] on td at bounding box center [122, 178] width 117 height 13
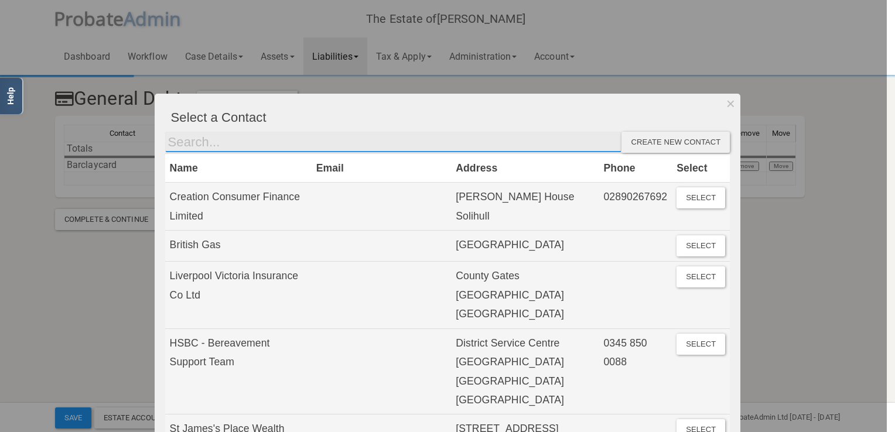
click at [204, 142] on input "text" at bounding box center [393, 142] width 457 height 21
type input "Santander"
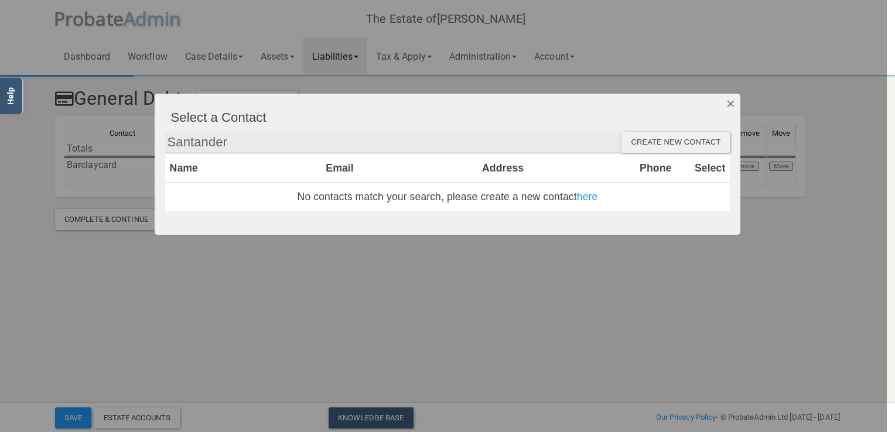
click at [725, 97] on button "Dismiss" at bounding box center [730, 104] width 19 height 20
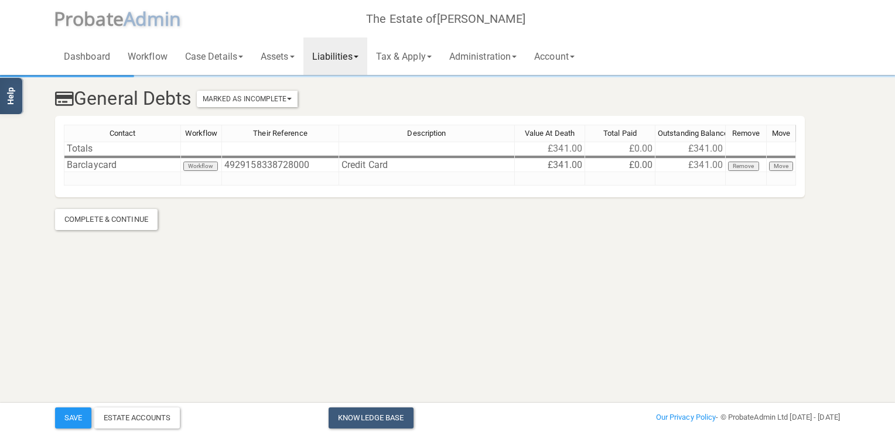
click at [780, 213] on section "General Debts Marked As Incomplete Mark As Incomplete Mark As Complete Contact …" at bounding box center [447, 153] width 802 height 153
